Goal: Task Accomplishment & Management: Complete application form

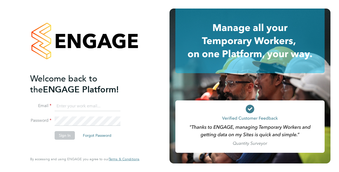
type input "tom.axon@vistry.co.uk"
click at [71, 133] on button "Sign In" at bounding box center [65, 135] width 20 height 9
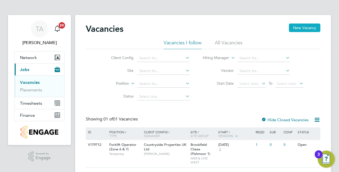
click at [308, 26] on button "New Vacancy" at bounding box center [304, 27] width 31 height 9
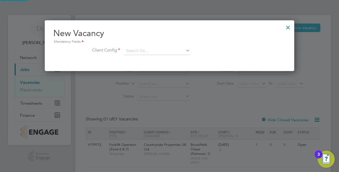
scroll to position [50, 249]
click at [141, 49] on input at bounding box center [157, 51] width 66 height 8
click at [158, 115] on li "Countryside Properties UK Ltd" at bounding box center [192, 115] width 136 height 7
type input "Countryside Properties UK Ltd"
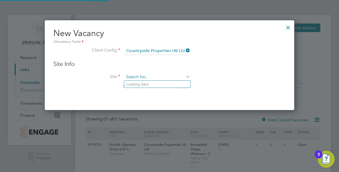
click at [147, 77] on input at bounding box center [157, 77] width 66 height 8
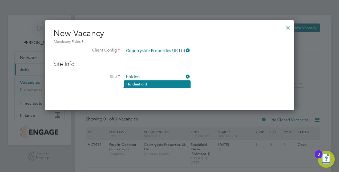
click at [150, 84] on li "[PERSON_NAME]" at bounding box center [157, 83] width 66 height 7
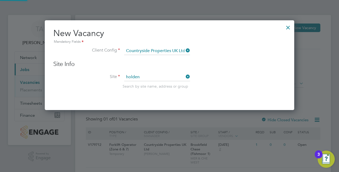
type input "[PERSON_NAME]"
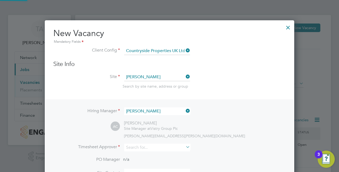
scroll to position [222, 249]
click at [140, 144] on input at bounding box center [157, 147] width 66 height 8
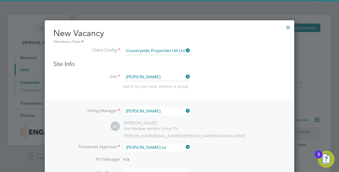
click at [143, 154] on li "[PERSON_NAME] rroll" at bounding box center [157, 153] width 66 height 7
type input "[PERSON_NAME]"
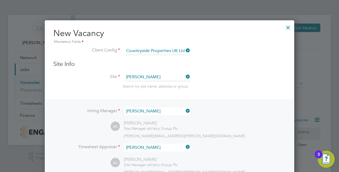
scroll to position [245, 249]
click at [281, 73] on li "Site Holden Ford Search by site name, address or group" at bounding box center [169, 86] width 232 height 26
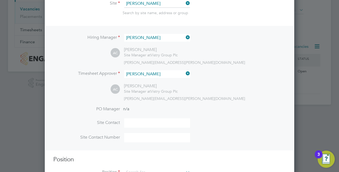
scroll to position [93, 0]
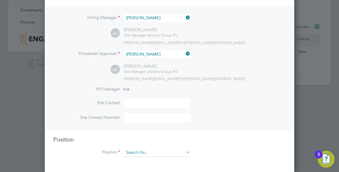
click at [148, 148] on input at bounding box center [157, 152] width 66 height 8
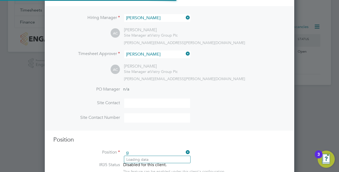
scroll to position [764, 249]
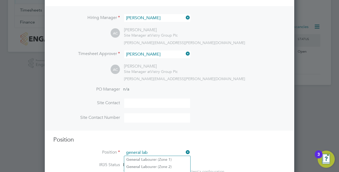
type input "general lab"
click at [260, 86] on li "PO Manager n/a" at bounding box center [169, 92] width 232 height 12
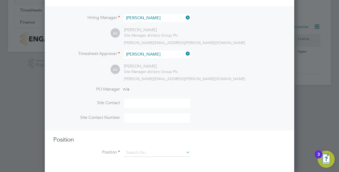
click at [260, 86] on li "PO Manager n/a" at bounding box center [169, 92] width 232 height 12
click at [77, 156] on li "Position" at bounding box center [169, 154] width 232 height 13
drag, startPoint x: 339, startPoint y: 42, endPoint x: 333, endPoint y: 88, distance: 46.5
click at [333, 88] on div at bounding box center [169, 86] width 339 height 172
click at [185, 119] on input at bounding box center [157, 117] width 66 height 9
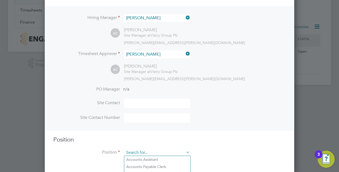
click at [152, 154] on input at bounding box center [157, 152] width 66 height 8
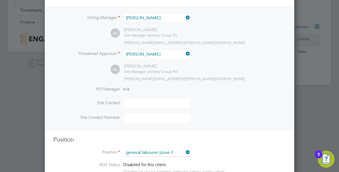
click at [151, 160] on b "Labourer" at bounding box center [149, 159] width 16 height 5
type input "General Labourer (Zone 7)"
type textarea "• General labouring duties • Supporting the trades on site • Moving materials a…"
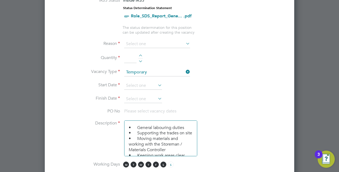
scroll to position [264, 0]
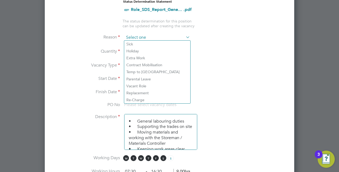
click at [180, 38] on input at bounding box center [157, 38] width 66 height 8
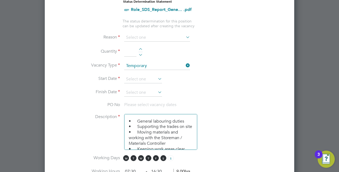
click at [137, 52] on li "Holiday" at bounding box center [157, 50] width 66 height 7
type input "Holiday"
click at [140, 50] on div at bounding box center [140, 50] width 5 height 4
type input "1"
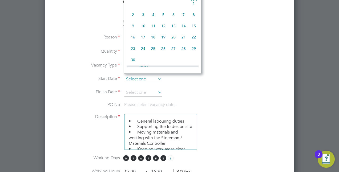
click at [138, 75] on input at bounding box center [143, 79] width 38 height 8
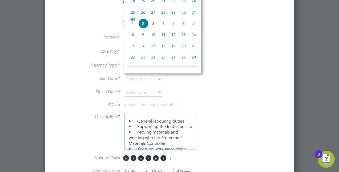
click at [152, 22] on span "3" at bounding box center [153, 23] width 10 height 10
type input "[DATE]"
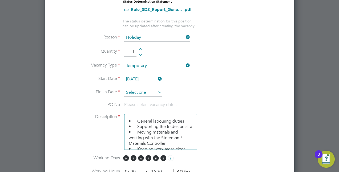
click at [137, 88] on input at bounding box center [143, 92] width 38 height 8
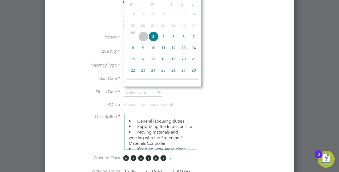
click at [176, 37] on span "5" at bounding box center [173, 36] width 10 height 10
type input "[DATE]"
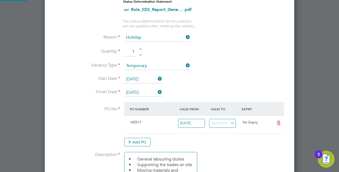
scroll to position [9, 50]
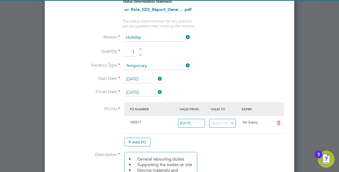
click at [218, 76] on li "Start Date [DATE]" at bounding box center [169, 81] width 232 height 13
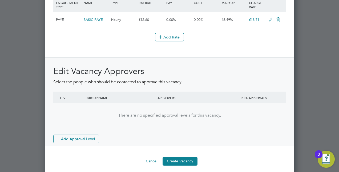
scroll to position [651, 0]
click at [185, 158] on button "Create Vacancy" at bounding box center [180, 160] width 35 height 9
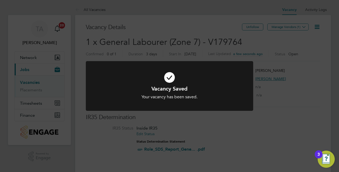
click at [264, 37] on div "Vacancy Saved Your vacancy has been saved. Cancel Okay" at bounding box center [169, 86] width 339 height 172
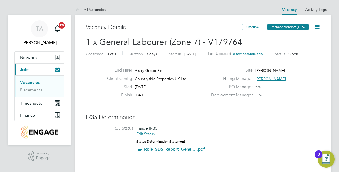
click at [279, 27] on button "Manage Vendors (1)" at bounding box center [287, 26] width 41 height 7
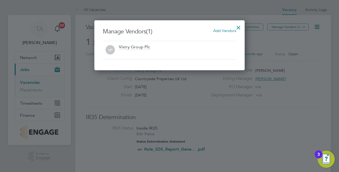
click at [226, 29] on span "Add Vendors" at bounding box center [224, 30] width 23 height 5
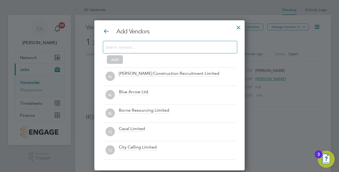
click at [185, 50] on input at bounding box center [166, 46] width 120 height 7
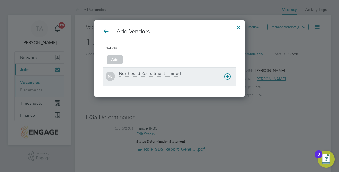
type input "northb"
click at [160, 74] on div "Northbuild Recruitment Limited" at bounding box center [150, 74] width 62 height 6
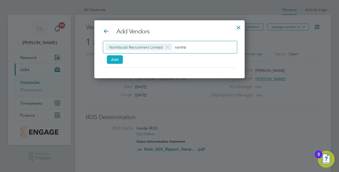
click at [116, 60] on button "Add" at bounding box center [115, 59] width 16 height 9
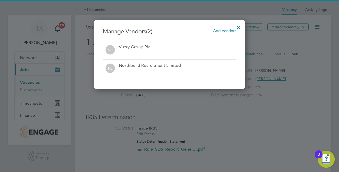
click at [291, 115] on div at bounding box center [169, 86] width 339 height 172
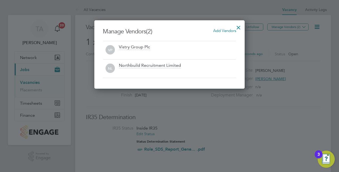
click at [241, 27] on div at bounding box center [239, 26] width 10 height 10
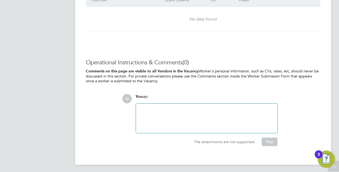
click at [244, 103] on div at bounding box center [207, 117] width 142 height 29
click at [229, 111] on div at bounding box center [206, 118] width 135 height 23
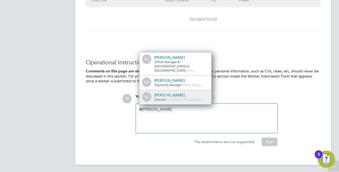
click at [171, 95] on div "[PERSON_NAME]" at bounding box center [180, 94] width 53 height 5
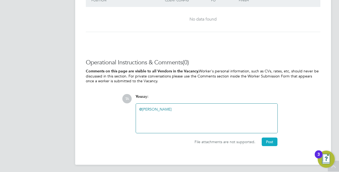
click at [269, 139] on button "Post" at bounding box center [270, 141] width 16 height 9
